Goal: Task Accomplishment & Management: Complete application form

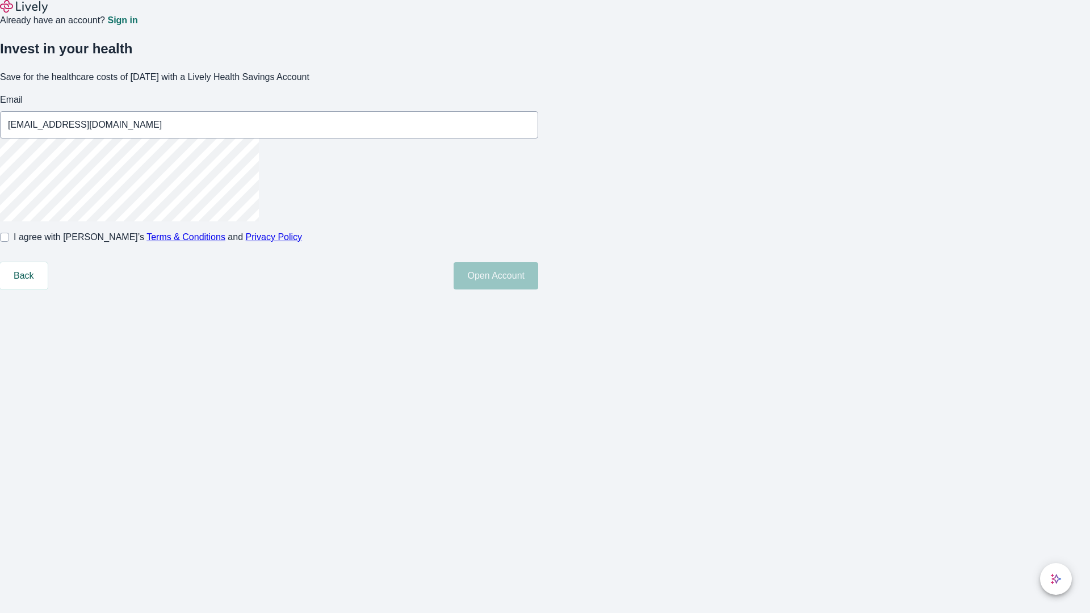
click at [9, 242] on input "I agree with Lively’s Terms & Conditions and Privacy Policy" at bounding box center [4, 237] width 9 height 9
checkbox input "true"
click at [538, 290] on button "Open Account" at bounding box center [496, 275] width 85 height 27
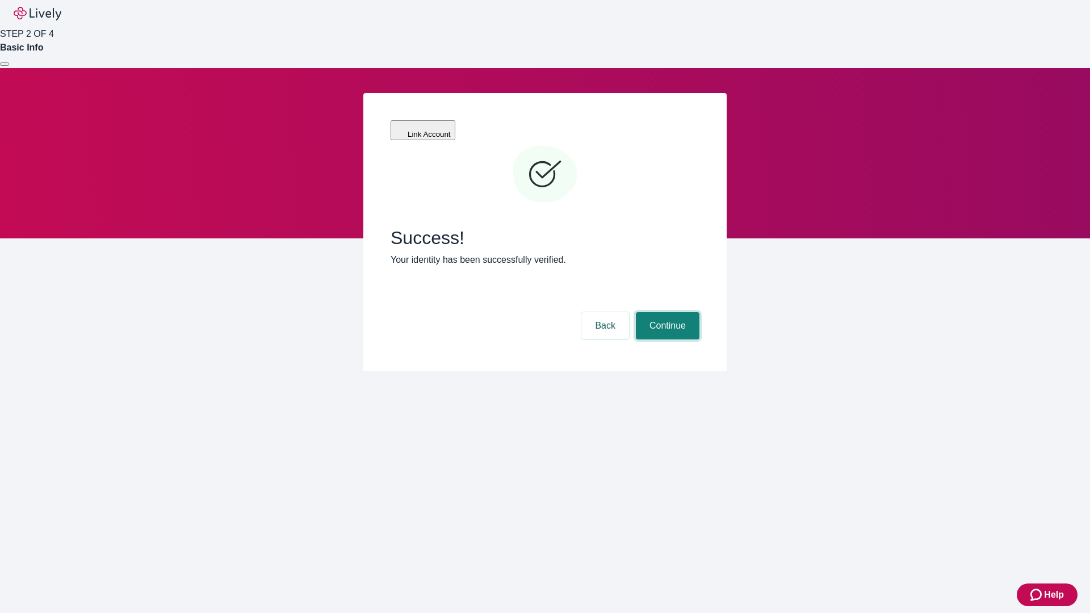
click at [666, 312] on button "Continue" at bounding box center [668, 325] width 64 height 27
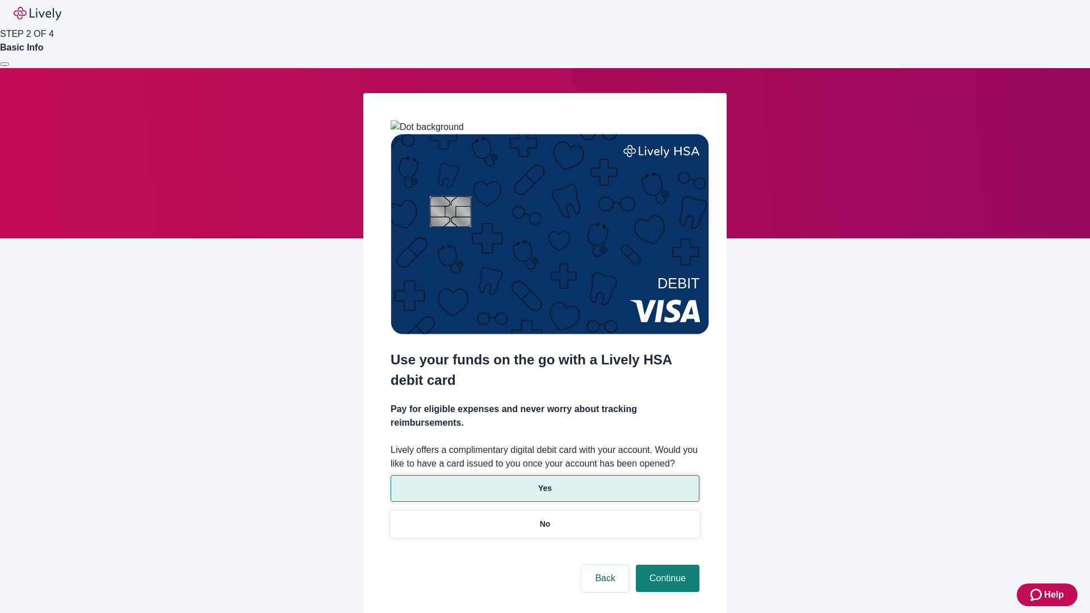
click at [544, 483] on p "Yes" at bounding box center [545, 489] width 14 height 12
click at [666, 565] on button "Continue" at bounding box center [668, 578] width 64 height 27
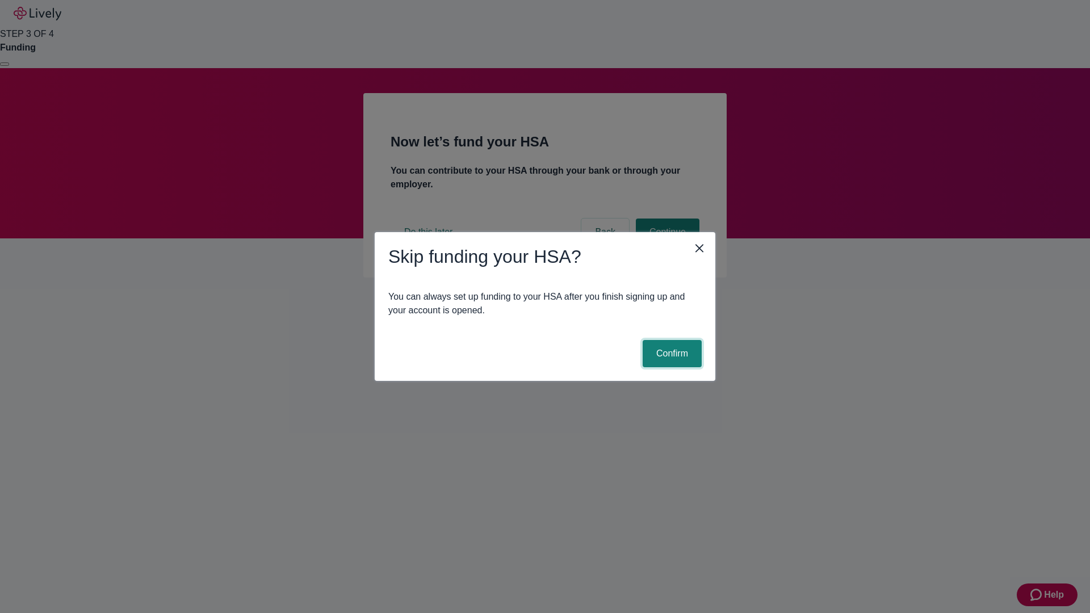
click at [671, 354] on button "Confirm" at bounding box center [672, 353] width 59 height 27
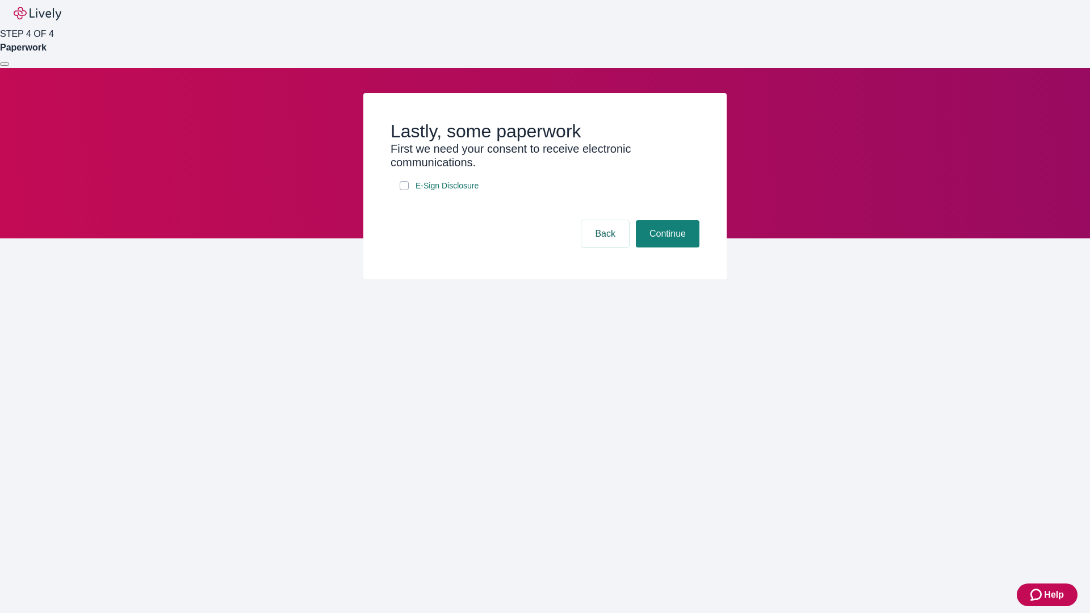
click at [404, 190] on input "E-Sign Disclosure" at bounding box center [404, 185] width 9 height 9
checkbox input "true"
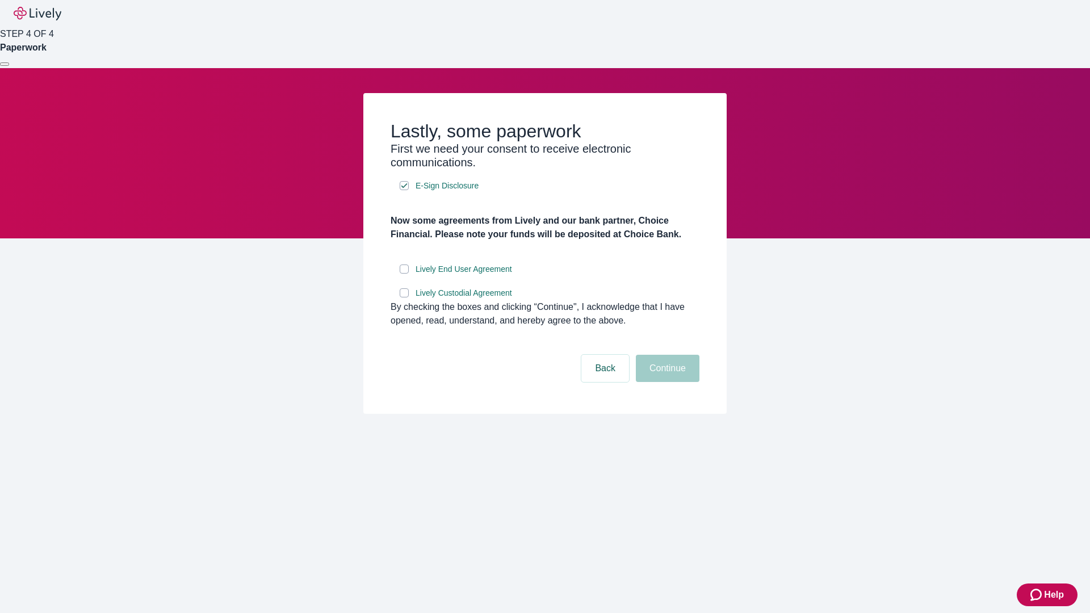
click at [404, 274] on input "Lively End User Agreement" at bounding box center [404, 269] width 9 height 9
checkbox input "true"
click at [404, 297] on input "Lively Custodial Agreement" at bounding box center [404, 292] width 9 height 9
checkbox input "true"
click at [666, 382] on button "Continue" at bounding box center [668, 368] width 64 height 27
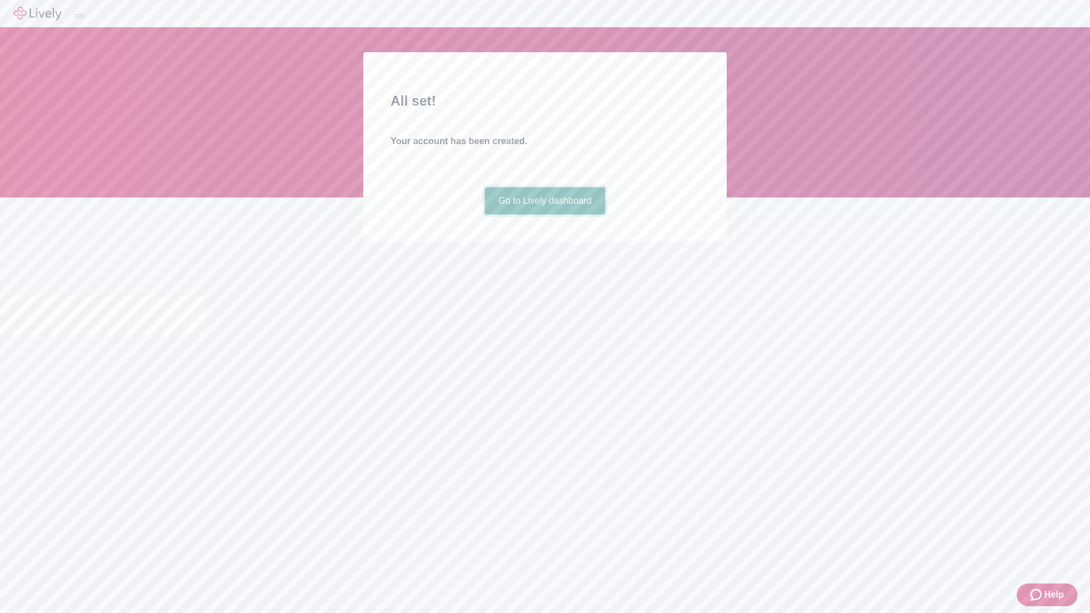
click at [544, 215] on link "Go to Lively dashboard" at bounding box center [545, 200] width 121 height 27
